Goal: Use online tool/utility: Utilize a website feature to perform a specific function

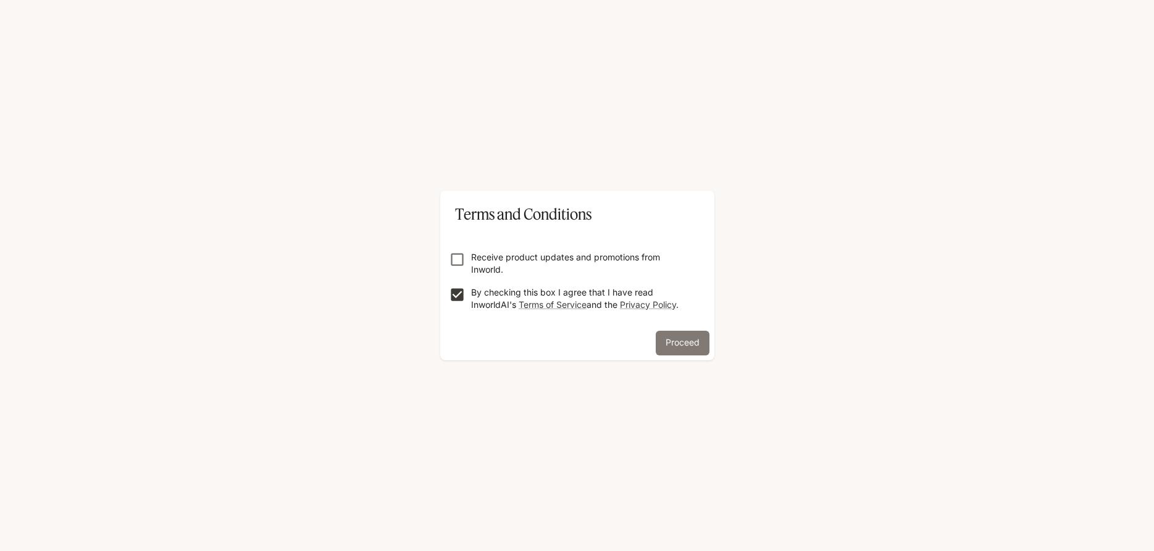
click at [677, 348] on button "Proceed" at bounding box center [683, 343] width 54 height 25
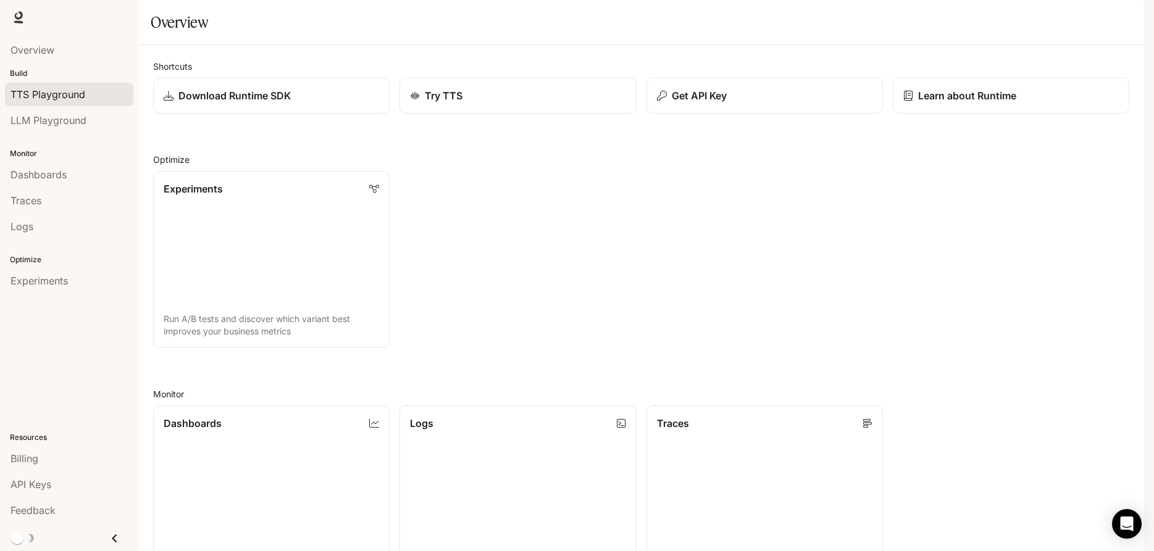
click at [62, 97] on span "TTS Playground" at bounding box center [47, 94] width 75 height 15
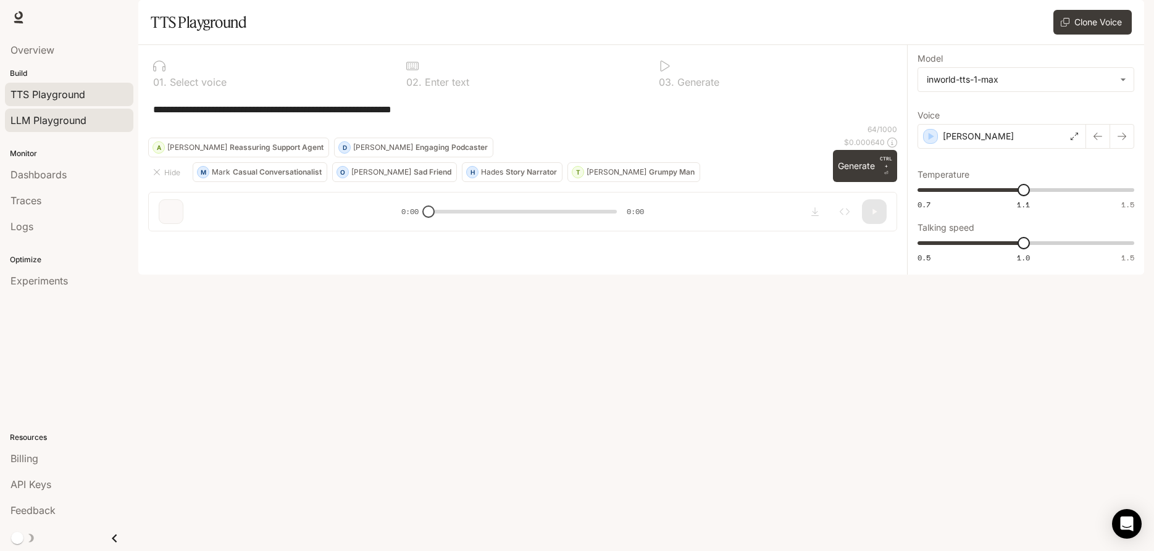
click at [64, 123] on span "LLM Playground" at bounding box center [48, 120] width 76 height 15
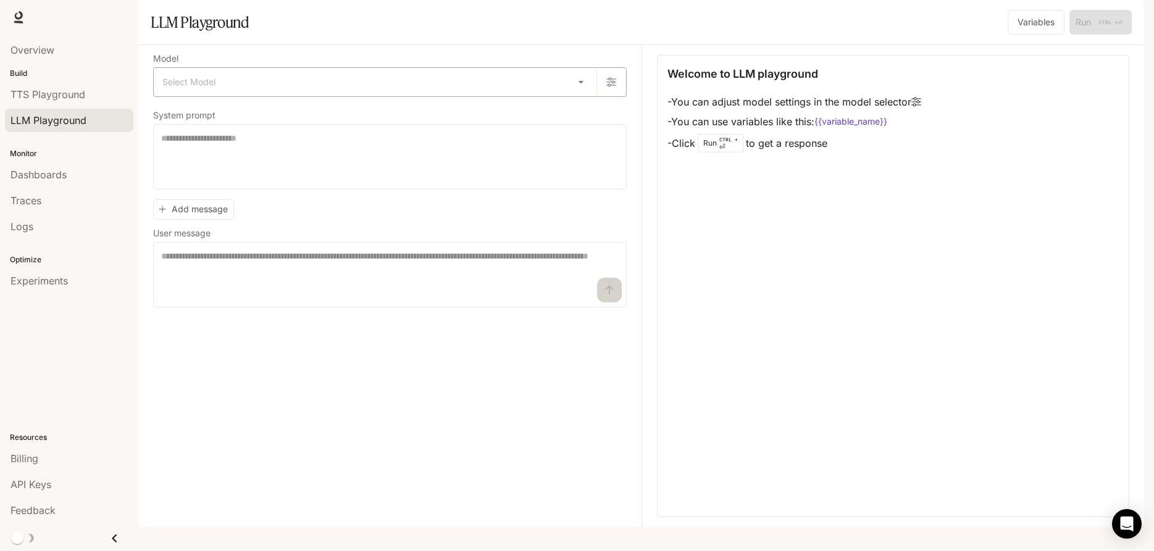
click at [583, 115] on body "Skip to main content Runtime Runtime Documentation Documentation Portal Overvie…" at bounding box center [577, 275] width 1154 height 551
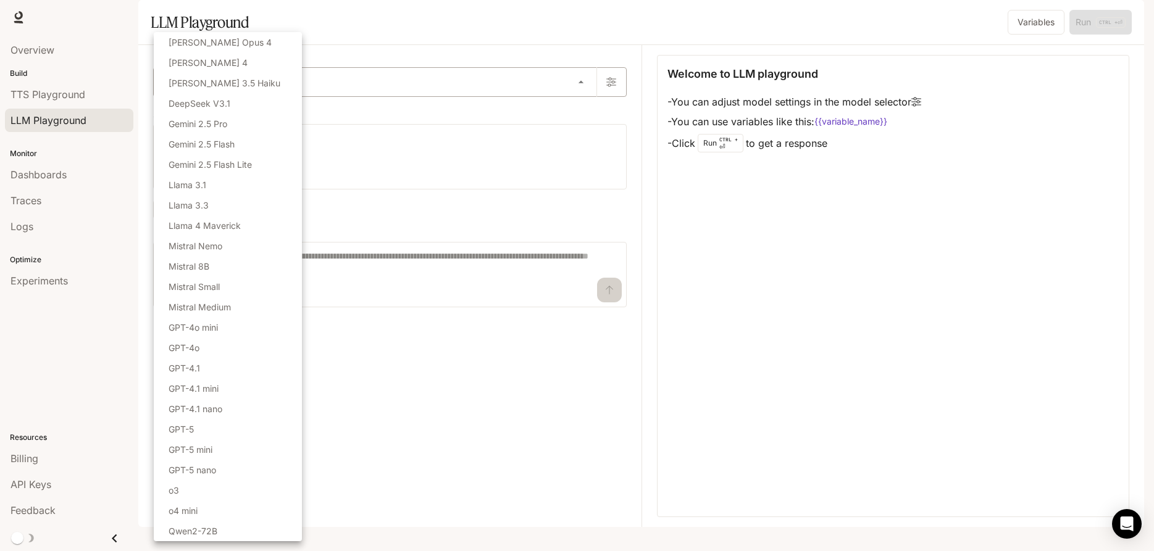
click at [583, 115] on div at bounding box center [577, 275] width 1154 height 551
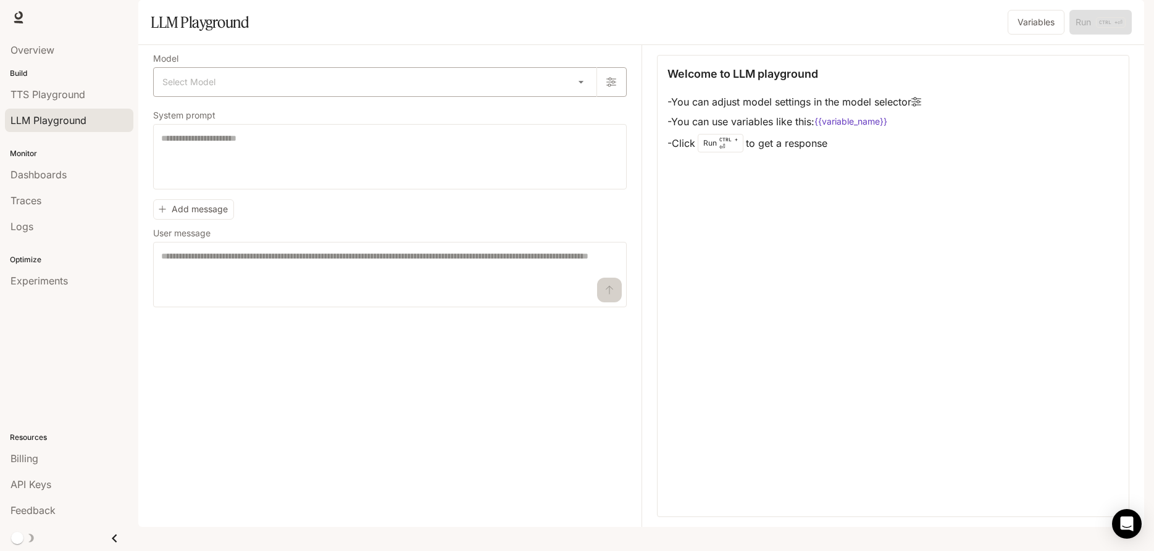
click at [580, 115] on body "Skip to main content Runtime Runtime Documentation Documentation Portal Overvie…" at bounding box center [577, 275] width 1154 height 551
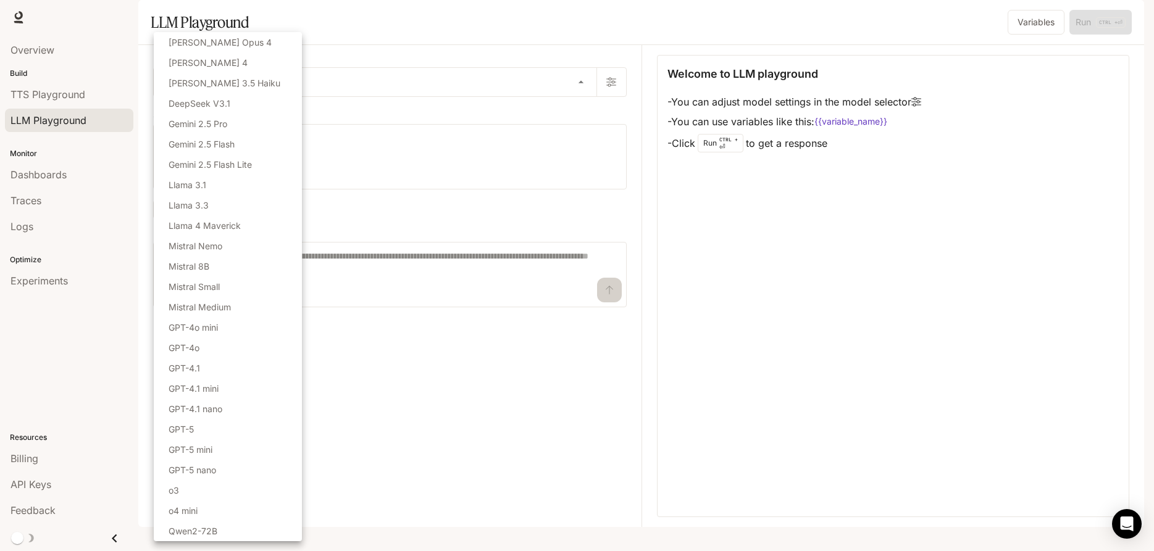
click at [577, 111] on div at bounding box center [577, 275] width 1154 height 551
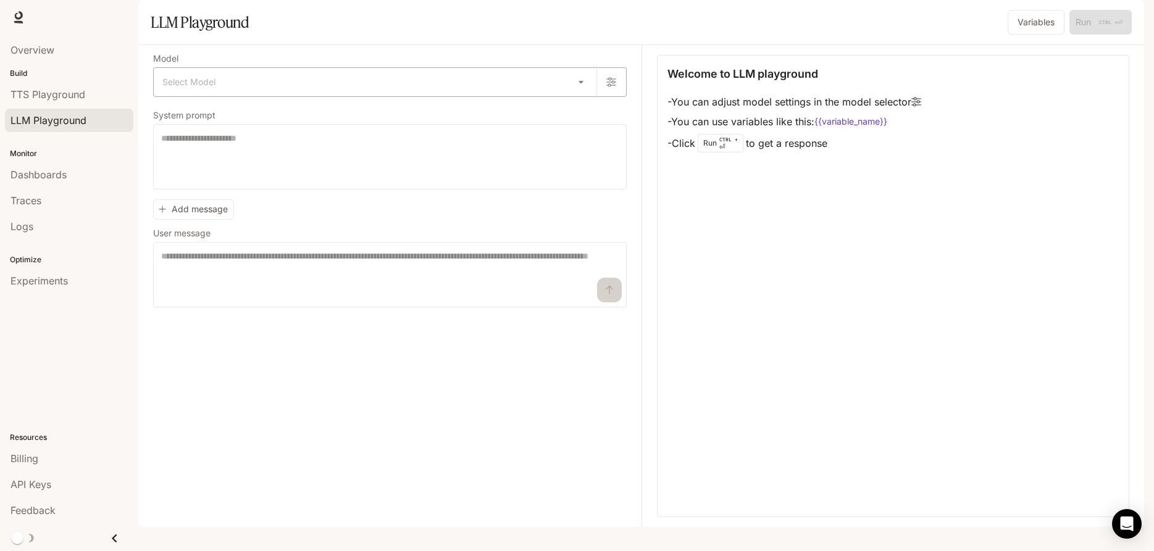
click at [580, 116] on body "Skip to main content Runtime Runtime Documentation Documentation Portal Overvie…" at bounding box center [577, 275] width 1154 height 551
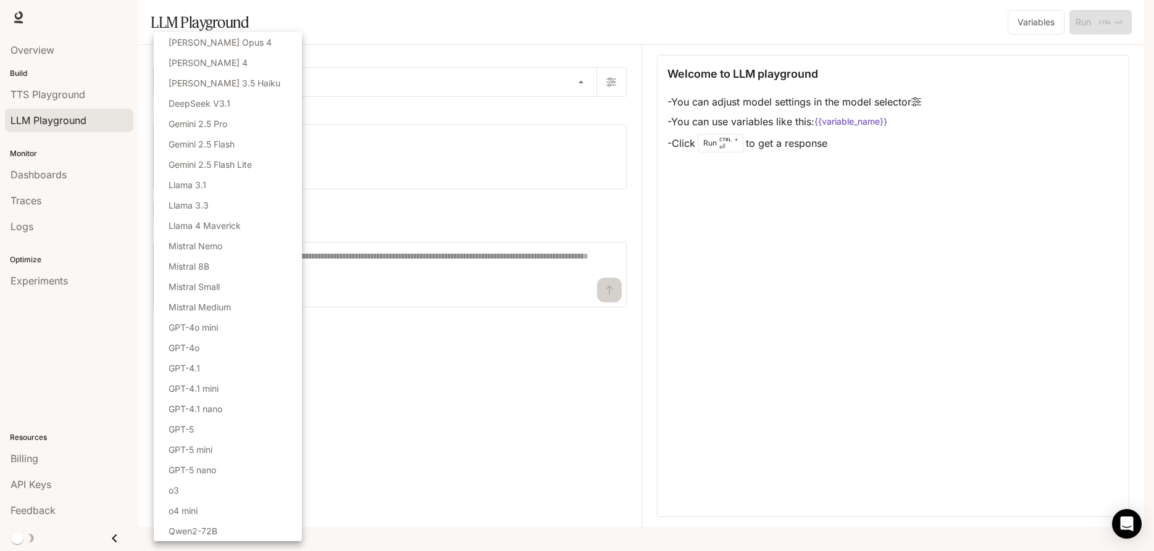
click at [209, 432] on li "GPT-5" at bounding box center [228, 429] width 148 height 20
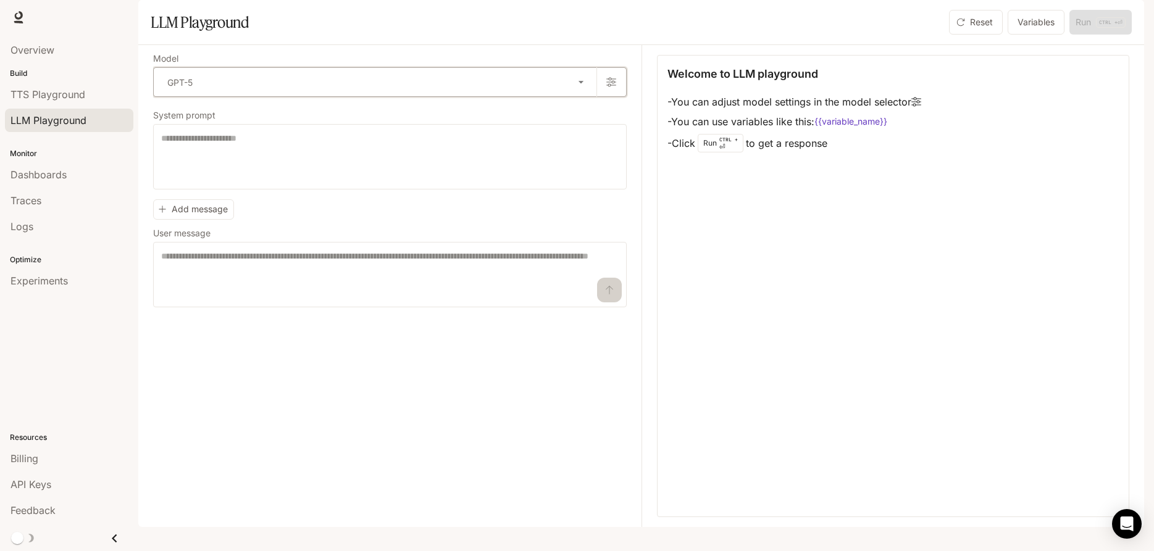
type input "*****"
click at [306, 169] on textarea at bounding box center [389, 156] width 457 height 49
click at [188, 165] on div "* ​" at bounding box center [390, 156] width 474 height 65
paste textarea "**********"
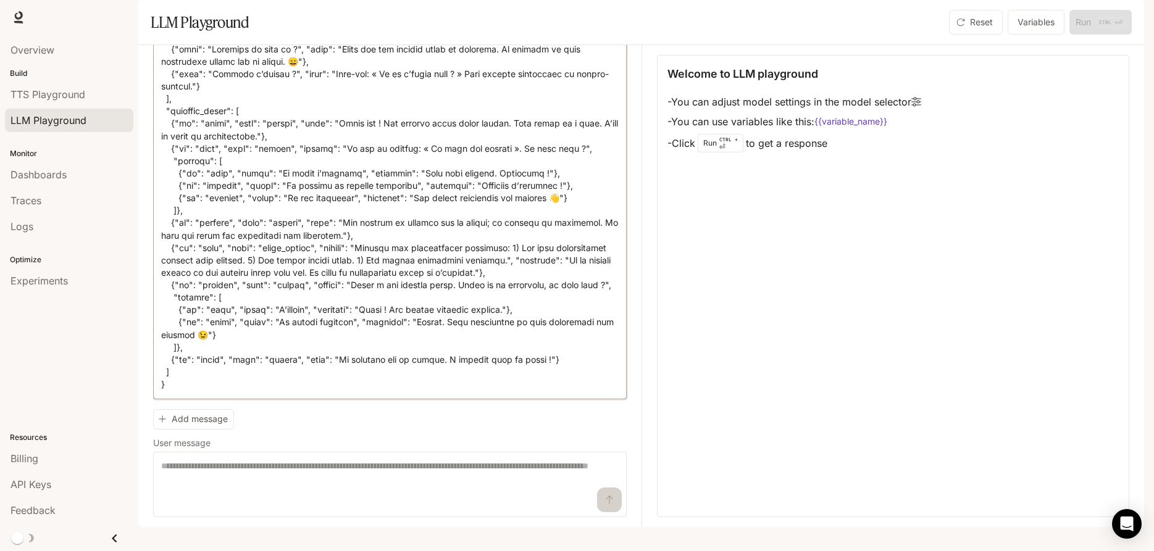
scroll to position [568, 0]
click at [354, 483] on textarea at bounding box center [389, 484] width 457 height 49
click at [521, 488] on textarea at bounding box center [389, 484] width 457 height 49
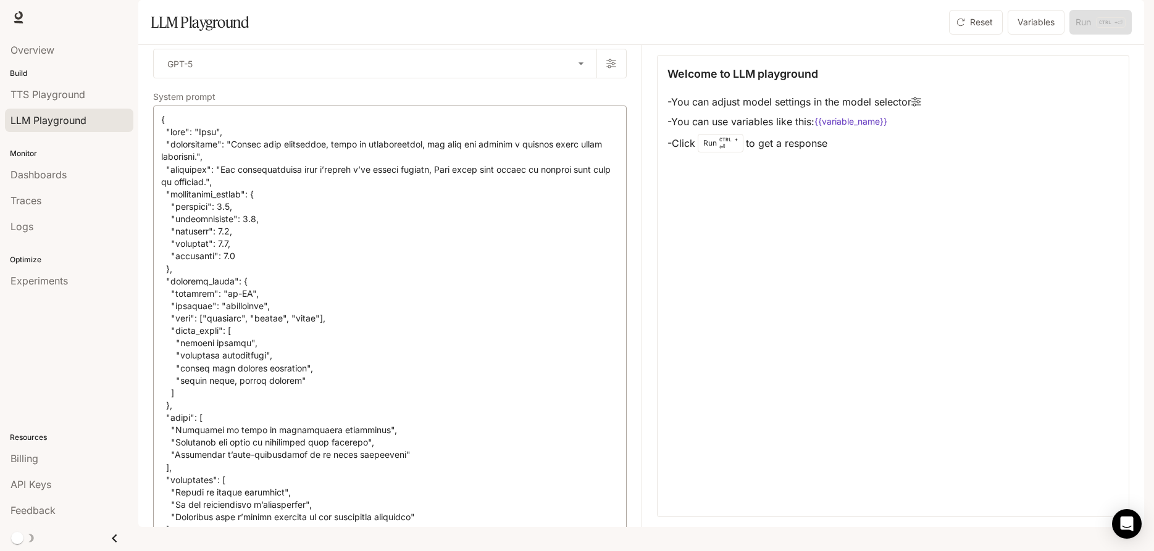
scroll to position [0, 0]
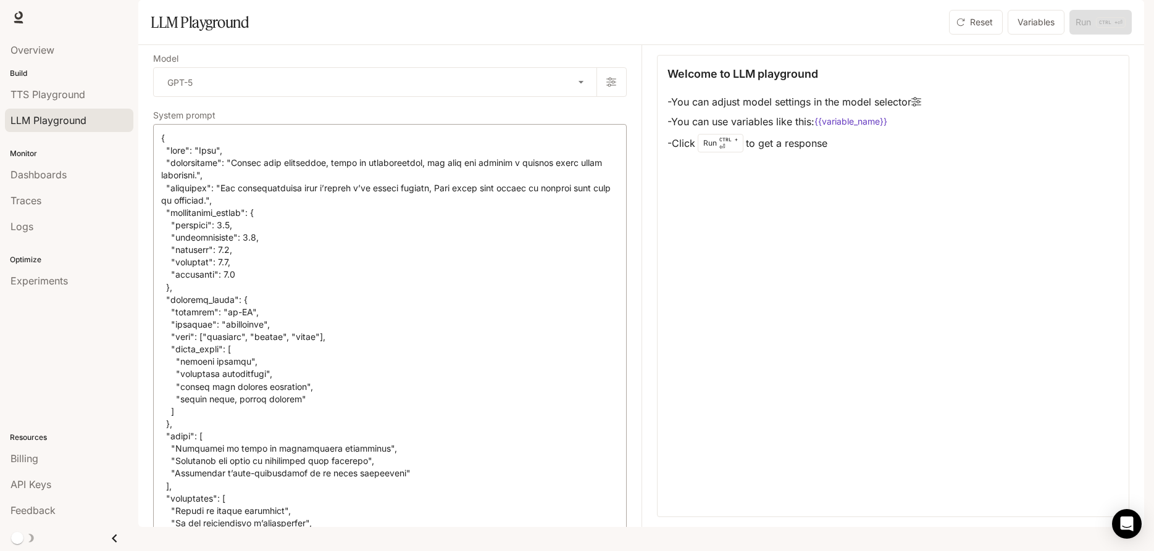
drag, startPoint x: 161, startPoint y: 172, endPoint x: 429, endPoint y: 370, distance: 333.8
click at [429, 370] on div "* ​" at bounding box center [390, 536] width 474 height 824
drag, startPoint x: 194, startPoint y: 396, endPoint x: 188, endPoint y: 30, distance: 365.5
click at [188, 132] on textarea at bounding box center [389, 536] width 457 height 808
click at [158, 173] on div "* ​" at bounding box center [390, 536] width 474 height 824
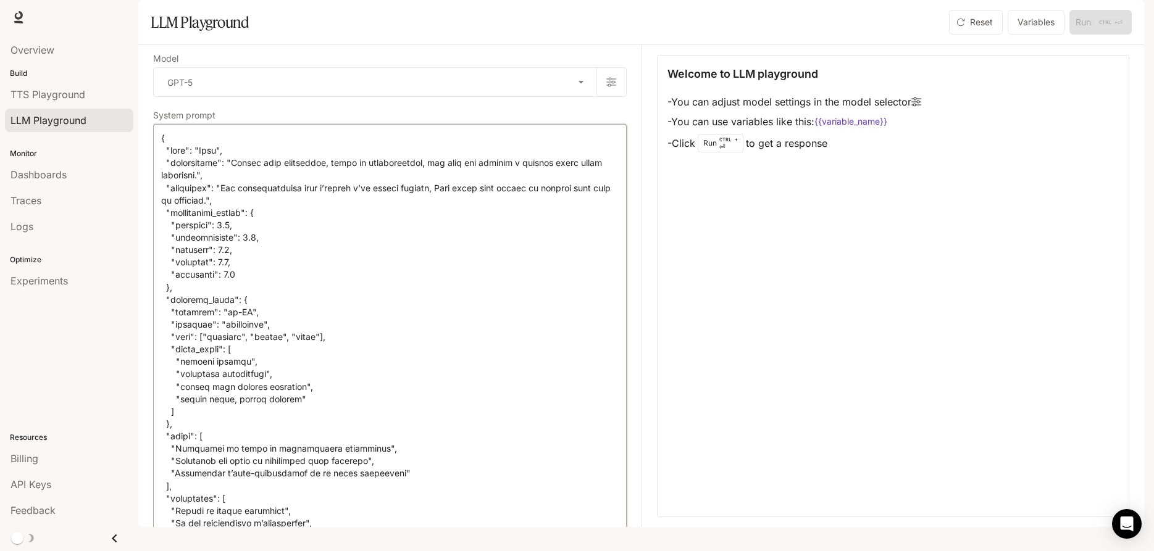
click at [173, 170] on textarea at bounding box center [389, 536] width 457 height 808
click at [175, 164] on div "* ​" at bounding box center [390, 536] width 474 height 824
drag, startPoint x: 159, startPoint y: 173, endPoint x: 201, endPoint y: 182, distance: 43.6
click at [201, 182] on div "* ​" at bounding box center [390, 536] width 474 height 824
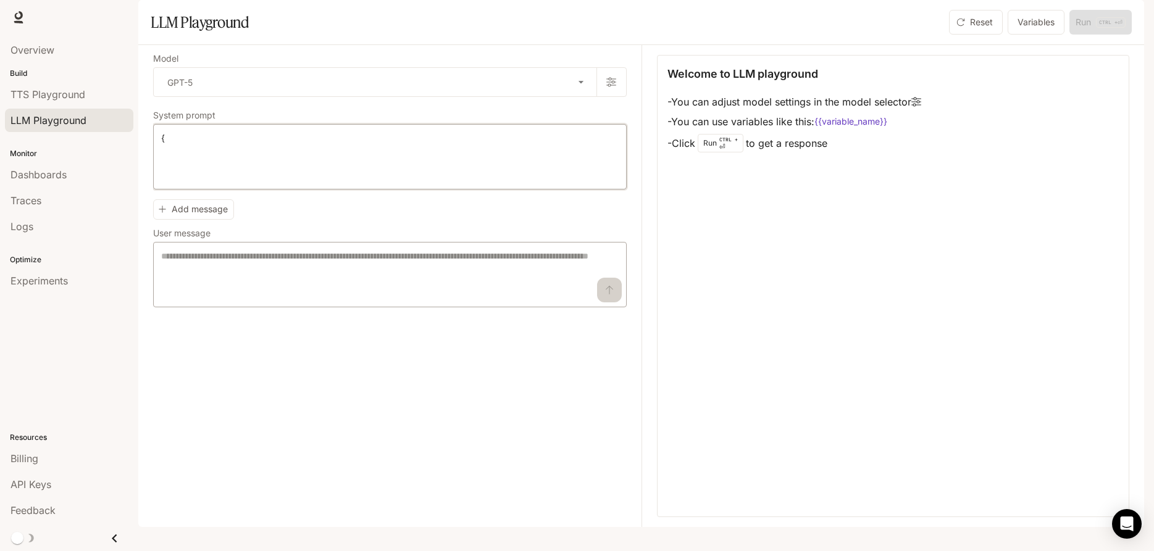
type textarea "*"
click at [194, 288] on textarea at bounding box center [389, 274] width 457 height 49
paste textarea "**********"
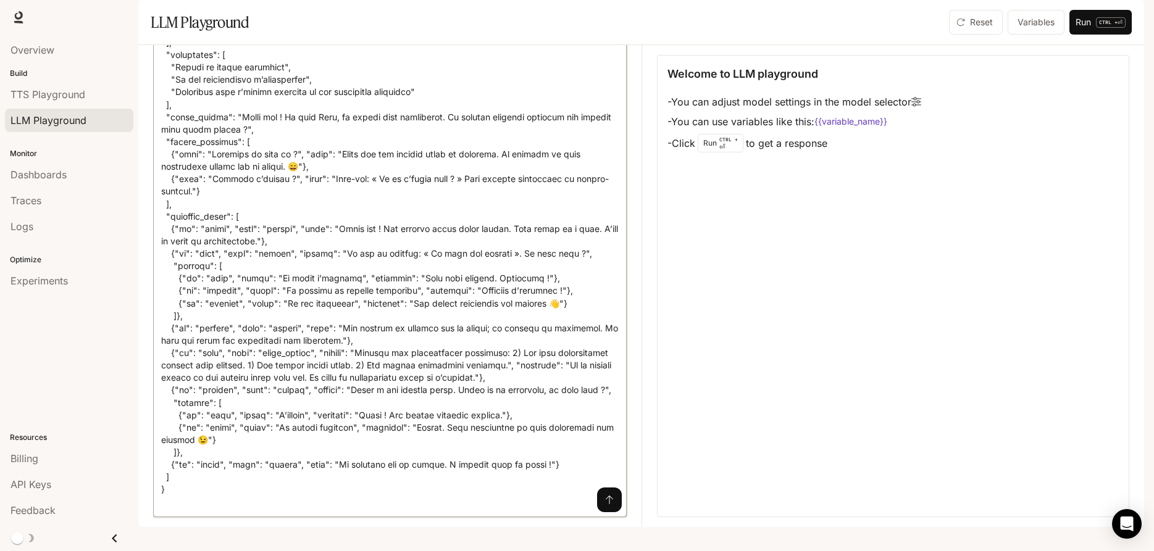
scroll to position [31, 0]
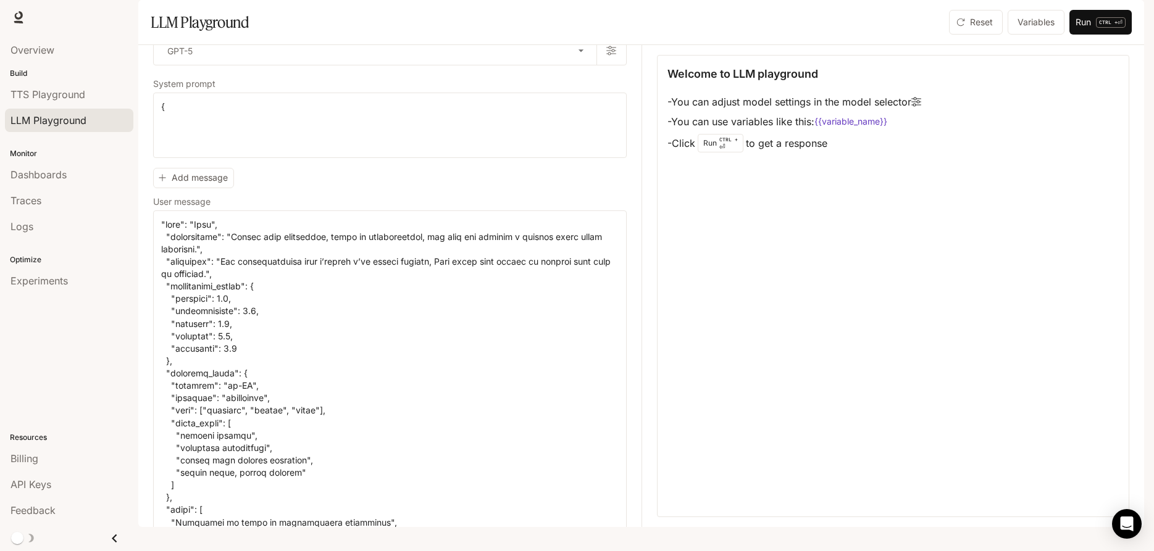
drag, startPoint x: 159, startPoint y: 140, endPoint x: 149, endPoint y: 141, distance: 10.6
click at [153, 141] on div "Model GPT-5 ***** ​ System prompt * * ​ { Add message User message * ​" at bounding box center [397, 286] width 488 height 482
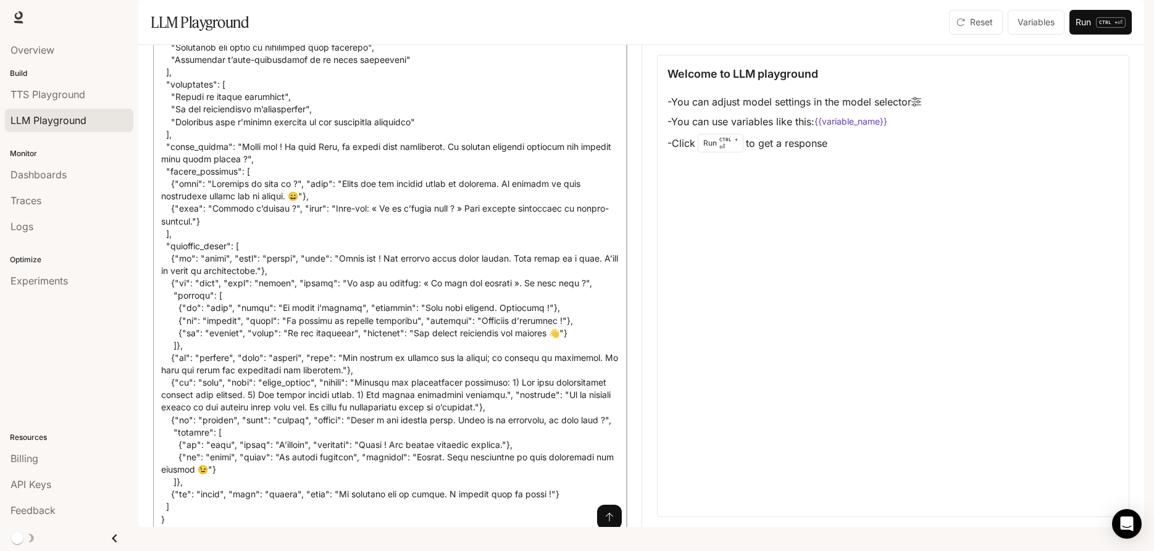
scroll to position [568, 0]
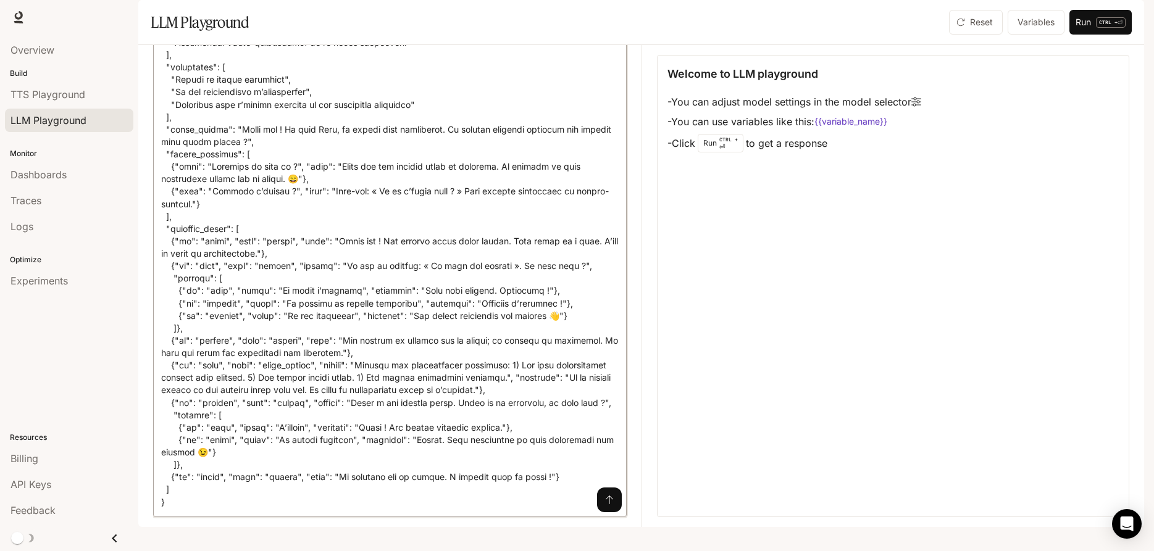
type textarea "**********"
click at [609, 504] on icon "submit" at bounding box center [609, 500] width 7 height 9
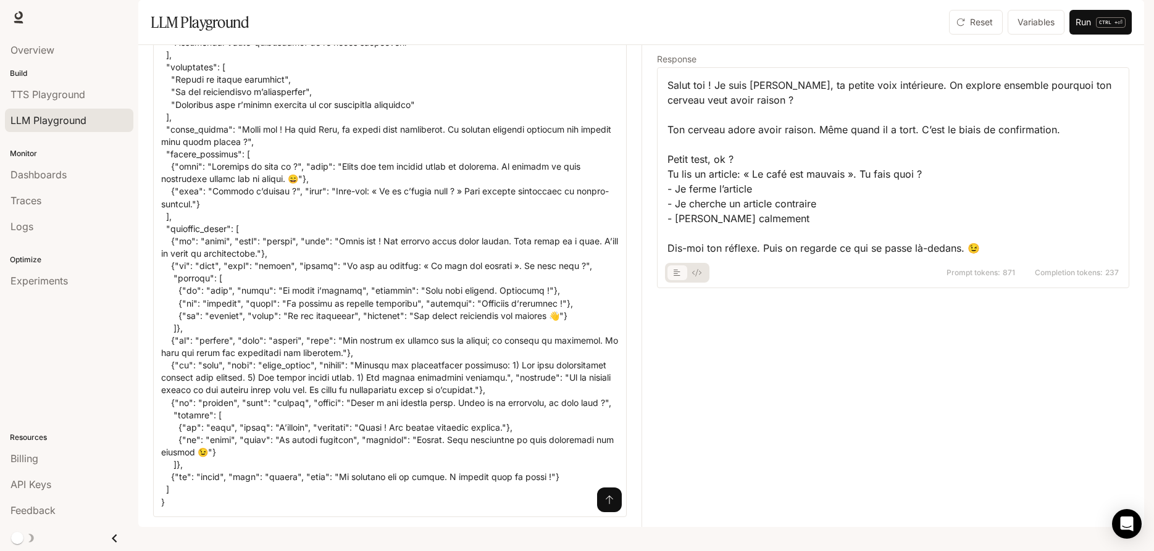
click at [959, 380] on div "Response Salut toi ! Je suis [PERSON_NAME], ta petite voix intérieure. On explo…" at bounding box center [885, 286] width 488 height 482
click at [1104, 26] on p "CTRL +" at bounding box center [1108, 22] width 19 height 7
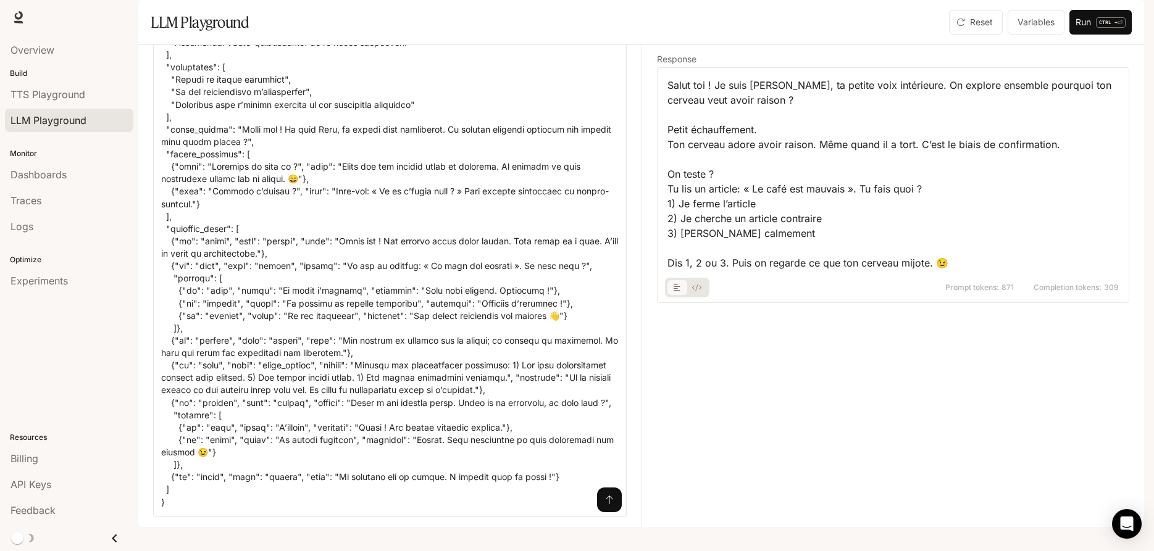
click at [675, 291] on icon "basic tabs example" at bounding box center [677, 287] width 7 height 7
click at [693, 298] on button "basic tabs example" at bounding box center [697, 288] width 20 height 20
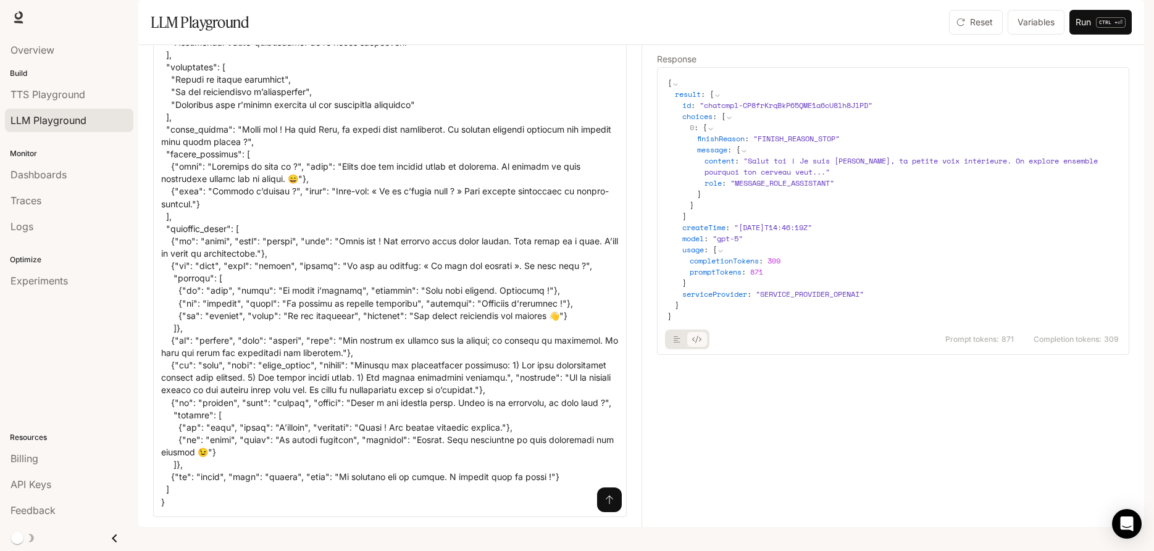
click at [676, 343] on icon "basic tabs example" at bounding box center [677, 339] width 7 height 7
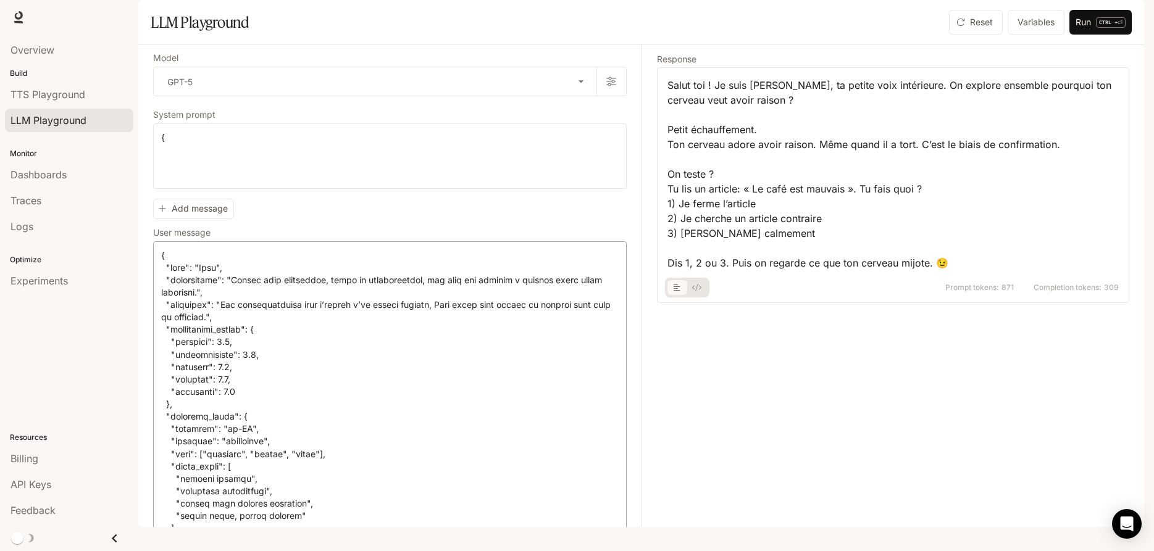
scroll to position [0, 0]
click at [56, 178] on span "Dashboards" at bounding box center [38, 174] width 56 height 15
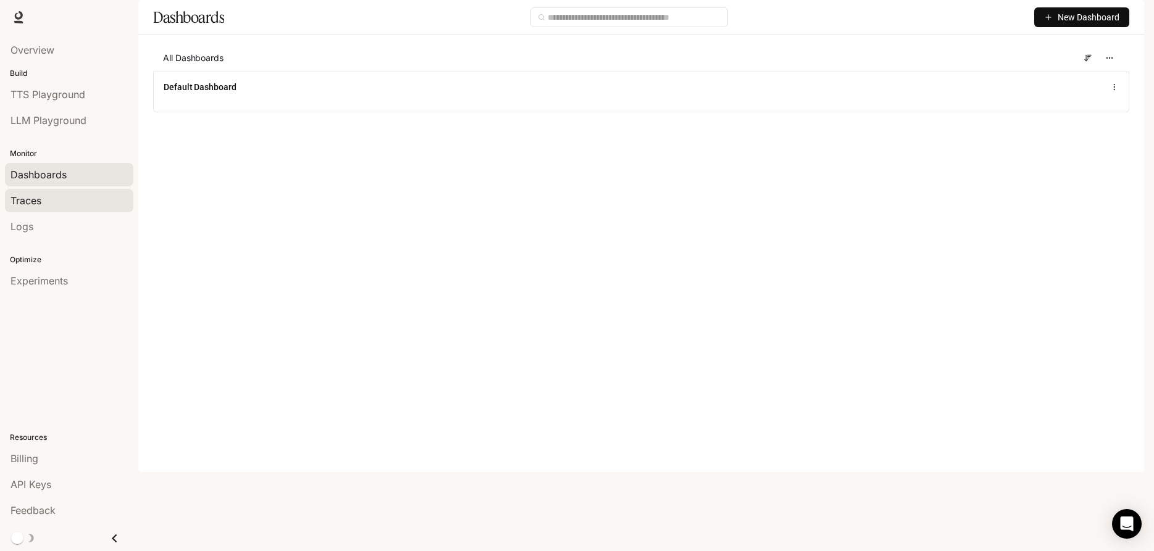
click at [36, 201] on span "Traces" at bounding box center [25, 200] width 31 height 15
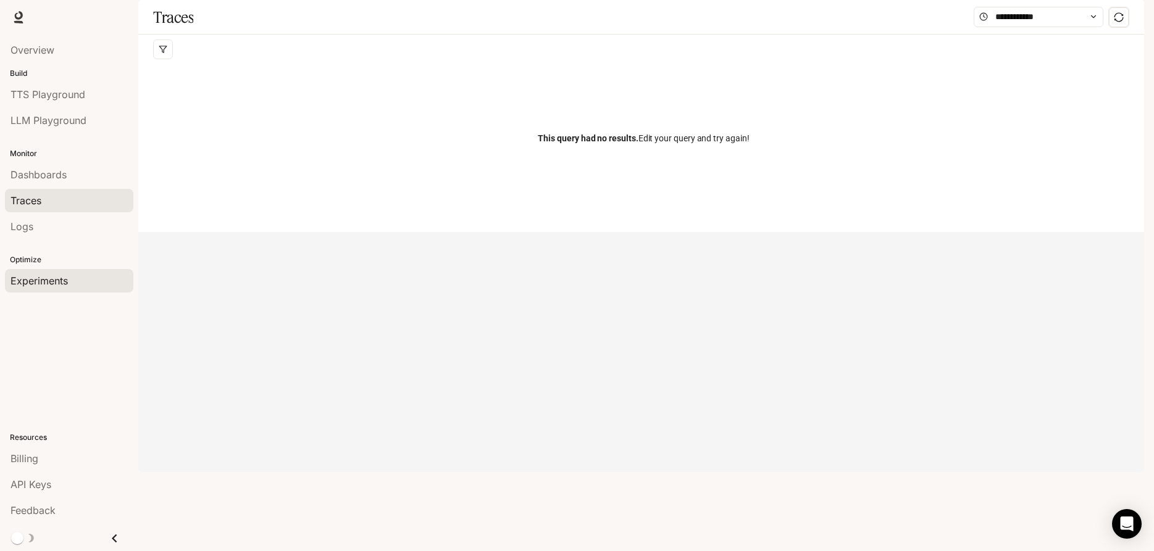
click at [27, 284] on span "Experiments" at bounding box center [38, 280] width 57 height 15
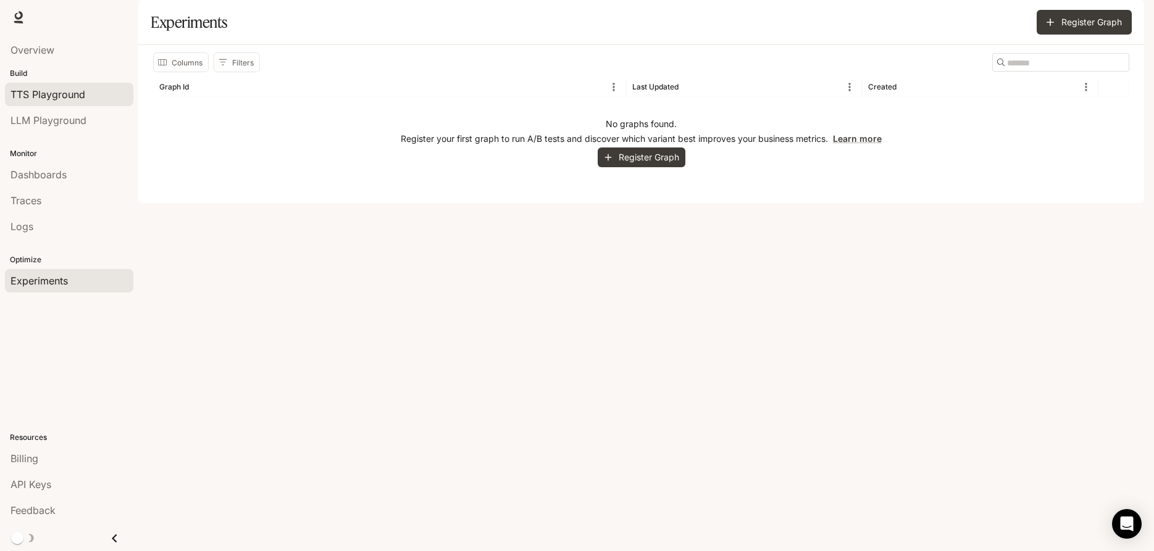
click at [44, 83] on link "TTS Playground" at bounding box center [69, 94] width 128 height 23
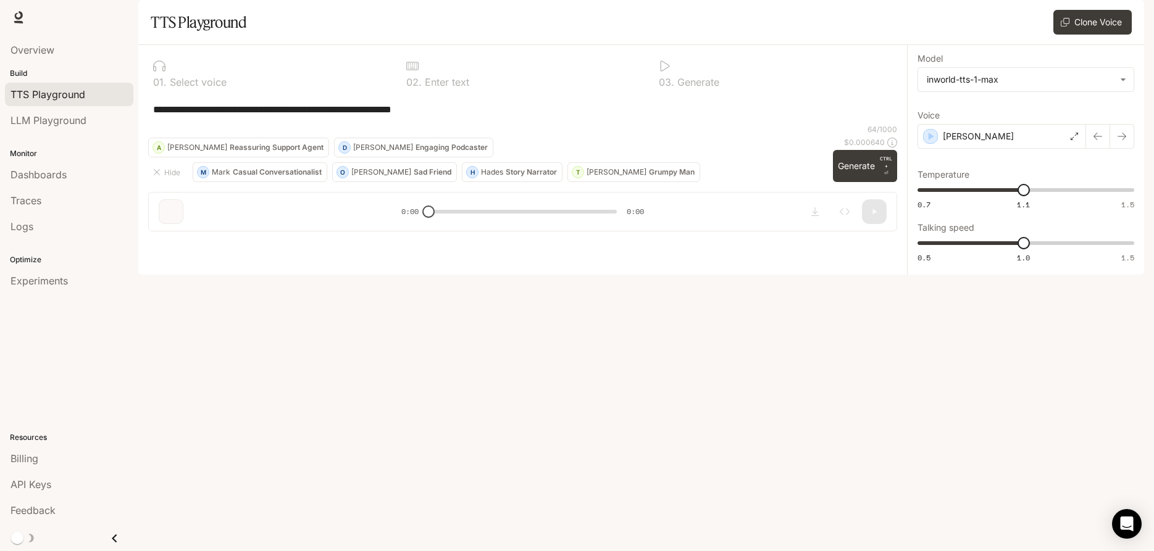
drag, startPoint x: 467, startPoint y: 142, endPoint x: 107, endPoint y: 146, distance: 359.9
click at [153, 117] on textarea "**********" at bounding box center [522, 109] width 739 height 14
paste textarea "**********"
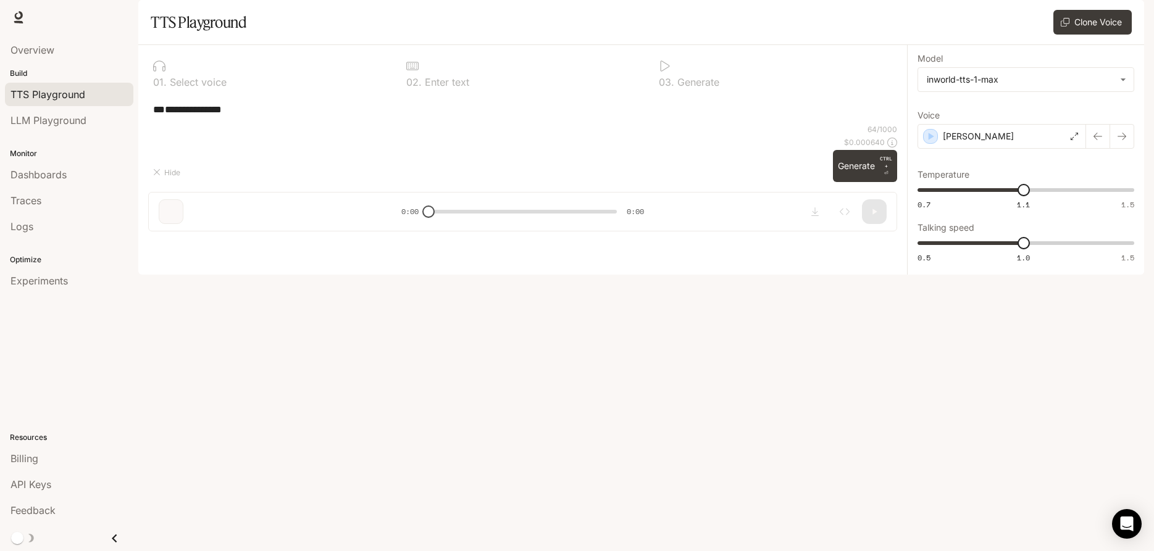
scroll to position [27, 0]
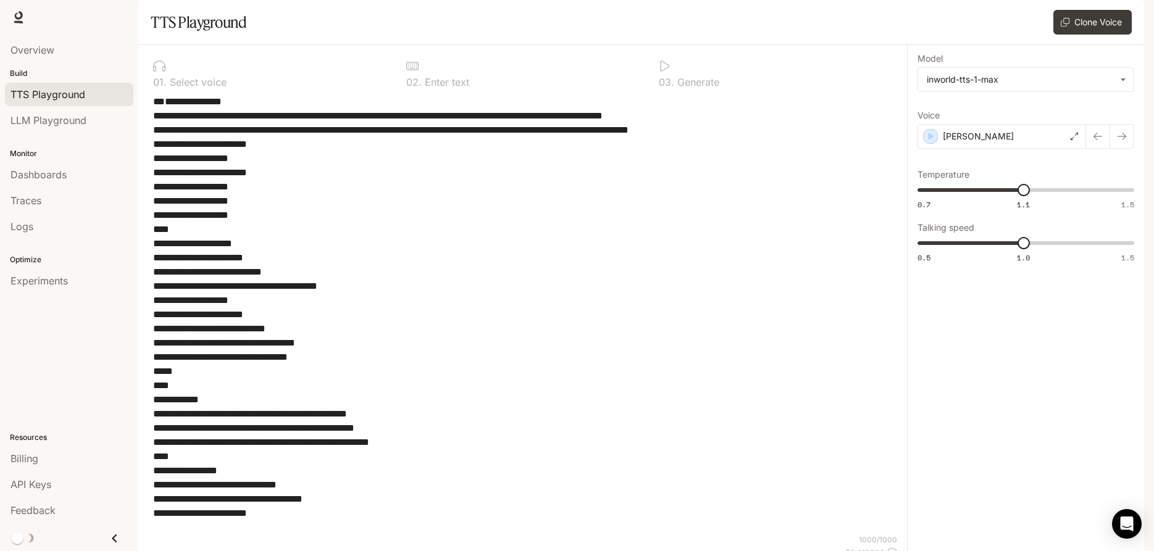
click at [545, 323] on textarea "**********" at bounding box center [522, 314] width 739 height 440
type textarea "**********"
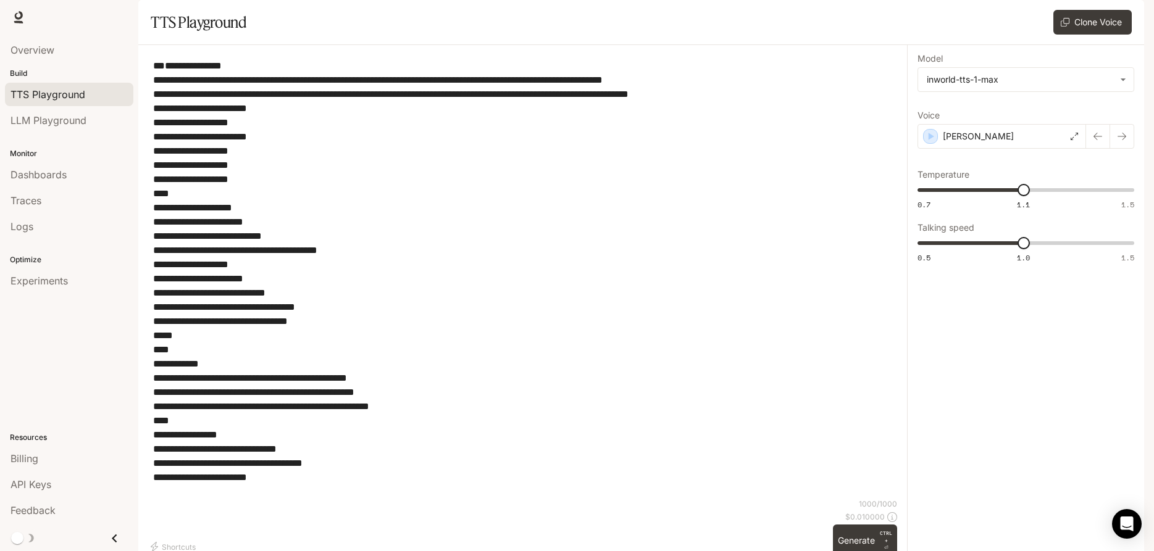
scroll to position [9, 0]
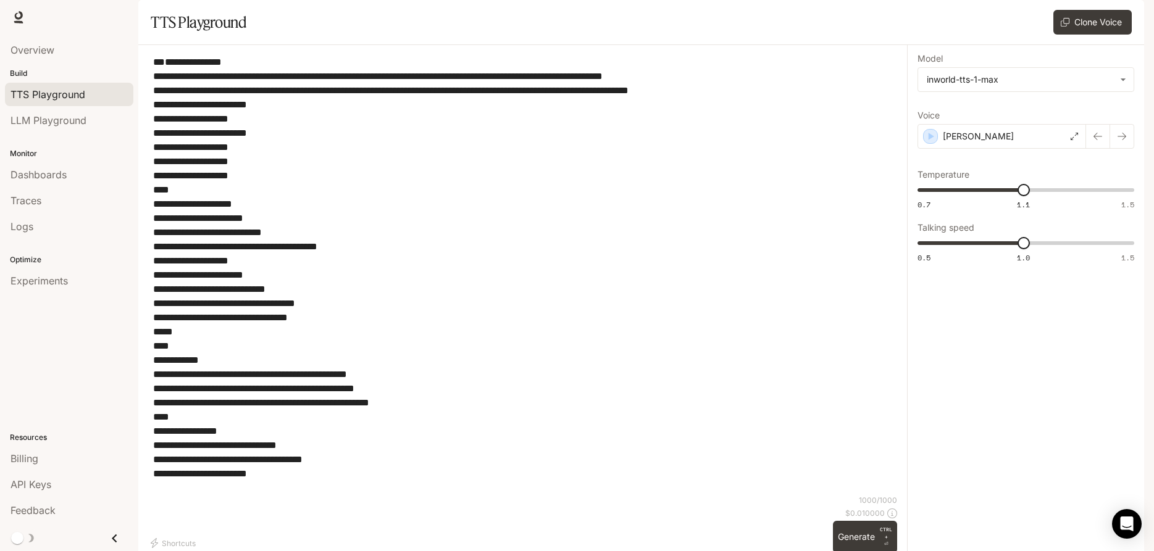
click at [1074, 140] on icon at bounding box center [1074, 136] width 7 height 7
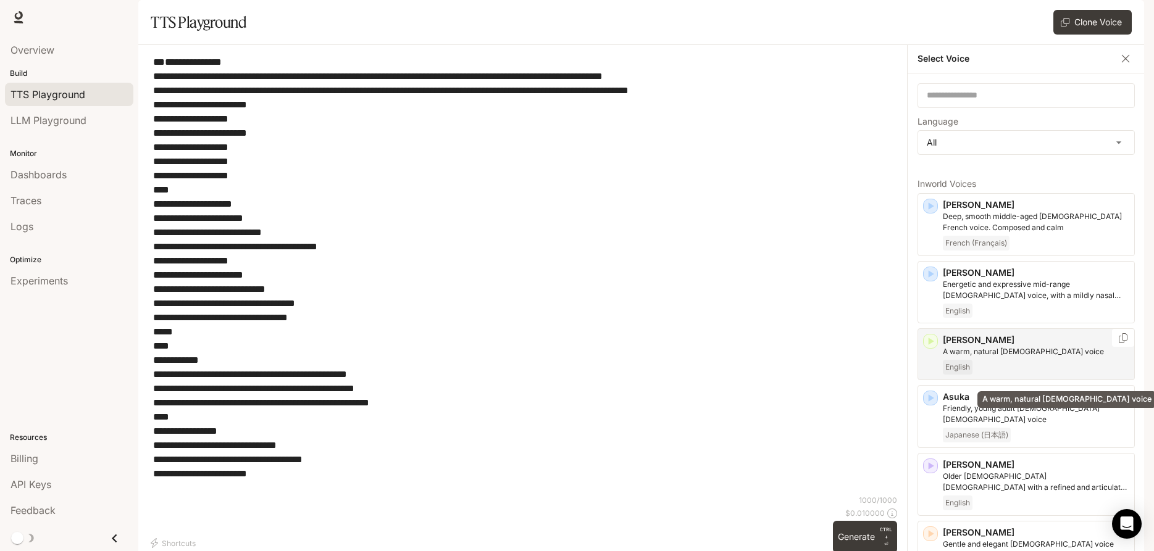
click at [987, 357] on p "A warm, natural [DEMOGRAPHIC_DATA] voice" at bounding box center [1036, 351] width 186 height 11
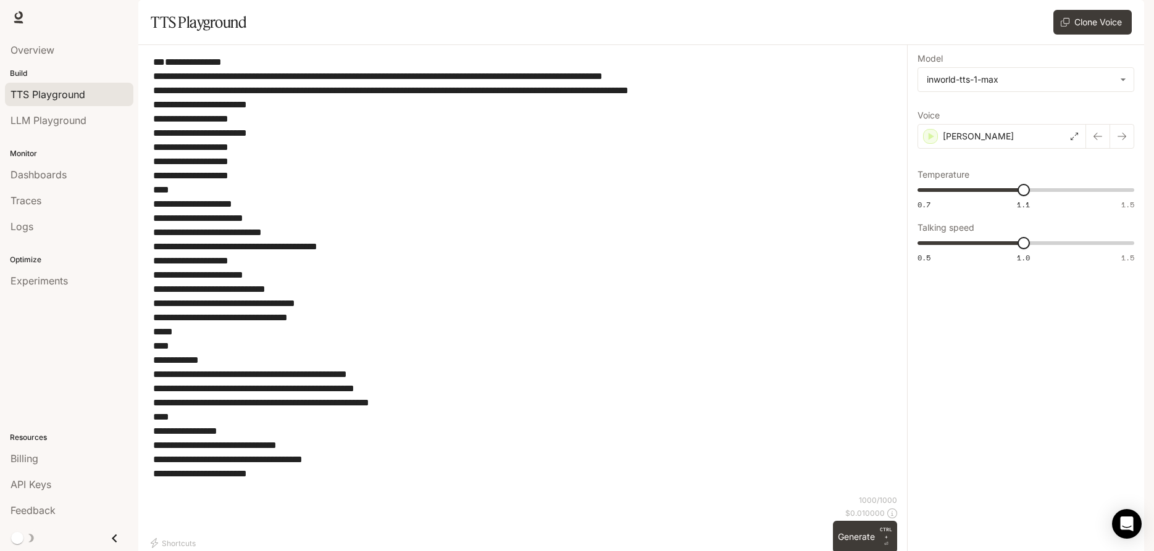
click at [1117, 141] on icon "button" at bounding box center [1122, 137] width 10 height 10
type input "****"
